Goal: Transaction & Acquisition: Purchase product/service

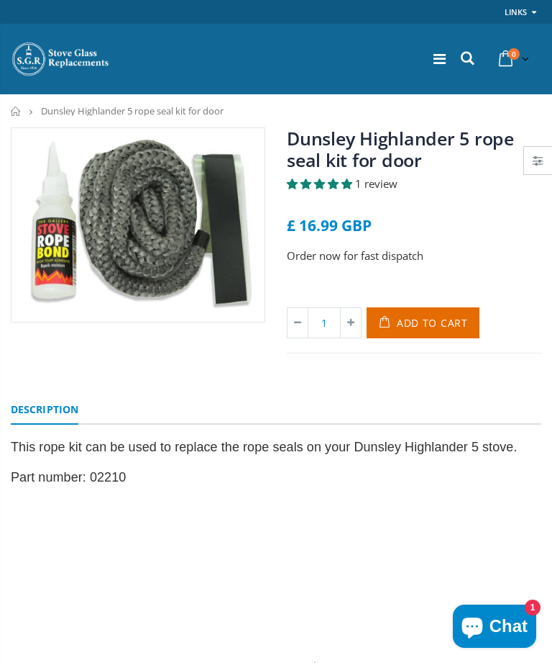
click at [420, 324] on span "Add to Cart" at bounding box center [432, 323] width 71 height 14
click at [281, 379] on div "Dunsley Highlander 5 rope seal kit for door 1 review £ 16.99 GBP Order now for …" at bounding box center [276, 256] width 552 height 258
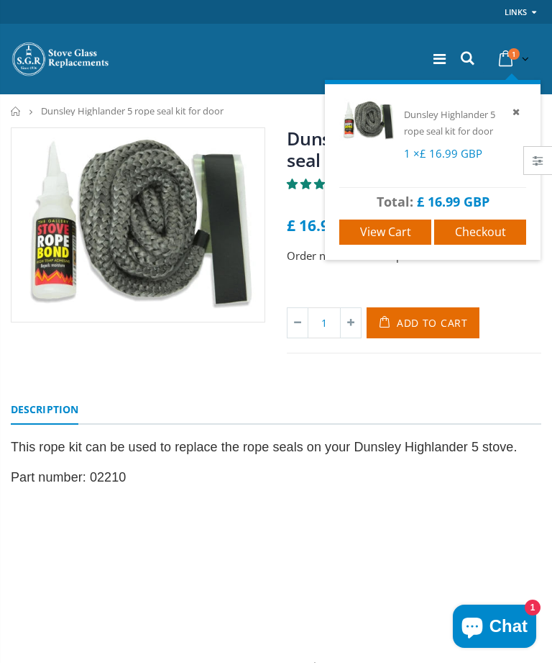
click at [506, 60] on icon at bounding box center [505, 59] width 25 height 26
click at [475, 239] on link "Checkout" at bounding box center [481, 231] width 92 height 25
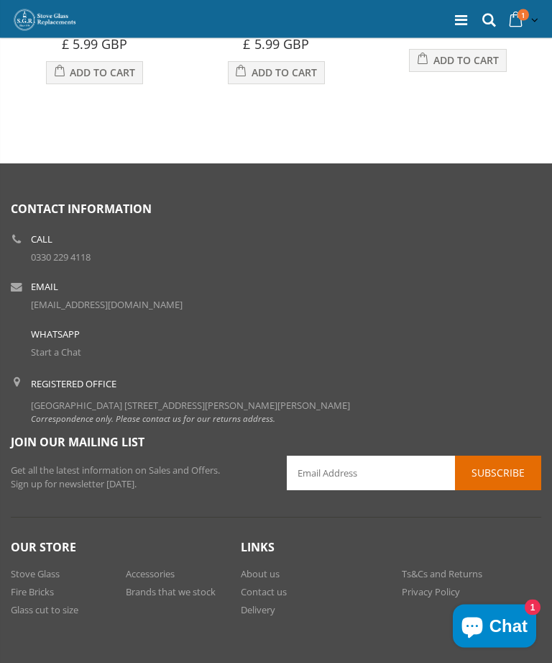
scroll to position [849, 0]
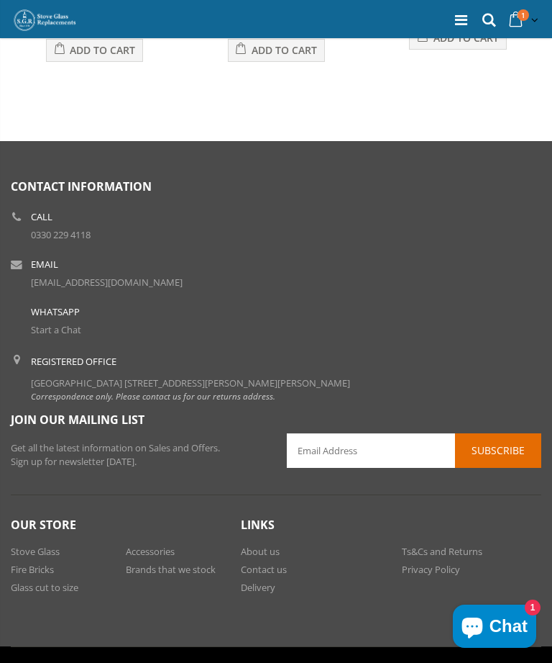
click at [260, 593] on link "Delivery" at bounding box center [258, 587] width 35 height 13
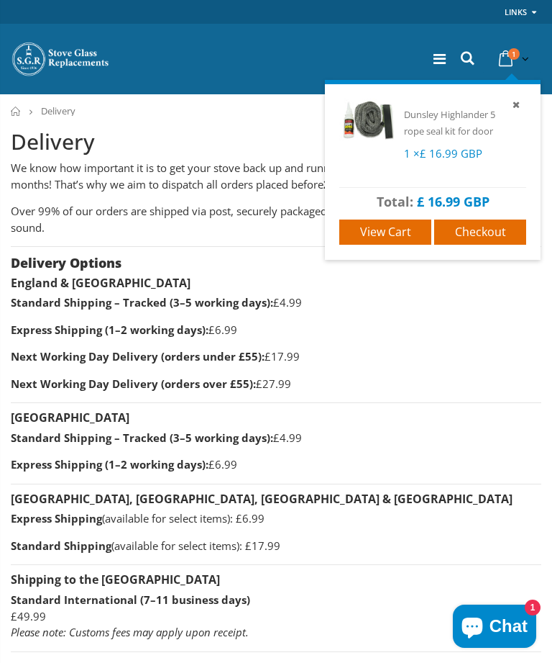
click at [517, 109] on icon at bounding box center [516, 104] width 13 height 13
